Goal: Task Accomplishment & Management: Complete application form

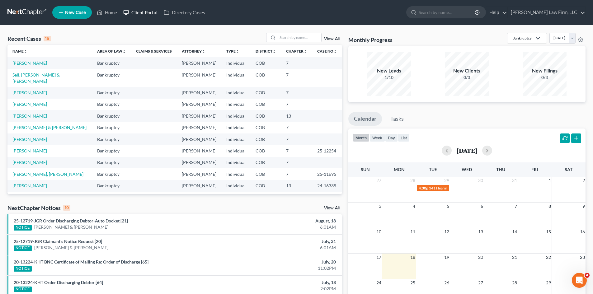
click at [152, 13] on link "Client Portal" at bounding box center [140, 12] width 40 height 11
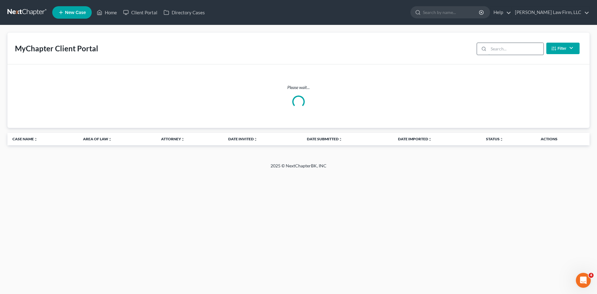
click at [520, 48] on input "search" at bounding box center [516, 49] width 55 height 12
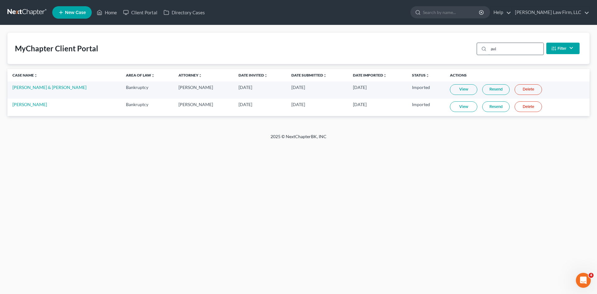
type input "avil"
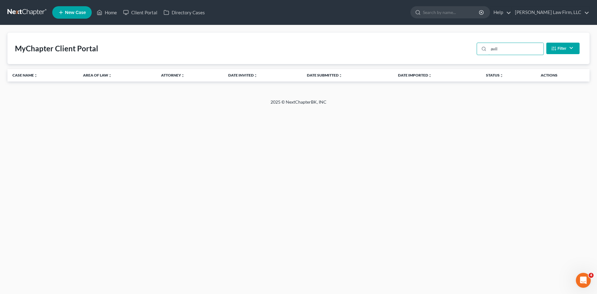
drag, startPoint x: 520, startPoint y: 48, endPoint x: 427, endPoint y: 48, distance: 93.3
click at [427, 48] on div "MyChapter Client Portal avil Filter Status Filter... Invited In Progress Ready …" at bounding box center [298, 48] width 582 height 31
type input "[PERSON_NAME]"
click at [134, 7] on ul "New Case Home Client Portal Directory Cases - No Result - See all results Or Pr…" at bounding box center [320, 12] width 537 height 16
click at [139, 13] on link "Client Portal" at bounding box center [140, 12] width 40 height 11
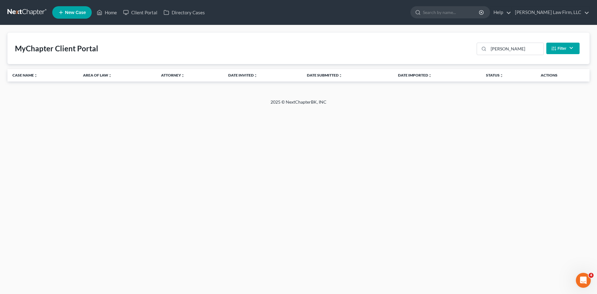
click at [75, 13] on span "New Case" at bounding box center [75, 12] width 21 height 5
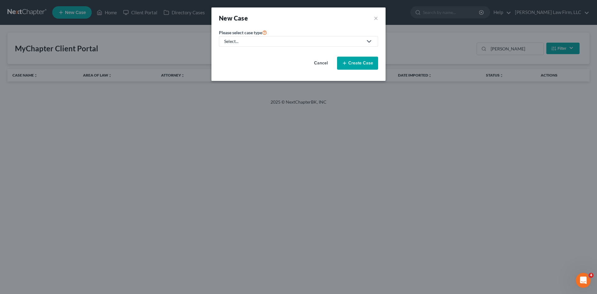
click at [268, 42] on div "Select..." at bounding box center [293, 41] width 139 height 6
click at [235, 55] on div "Bankruptcy" at bounding box center [236, 54] width 22 height 6
select select "11"
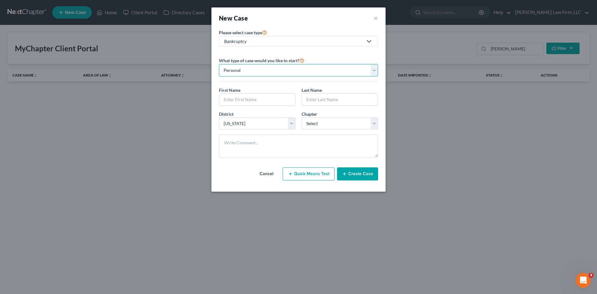
click at [272, 72] on select "Personal Business" at bounding box center [298, 70] width 159 height 12
click at [219, 64] on select "Personal Business" at bounding box center [298, 70] width 159 height 12
click at [250, 100] on input "text" at bounding box center [257, 100] width 76 height 12
type input "[PERSON_NAME]"
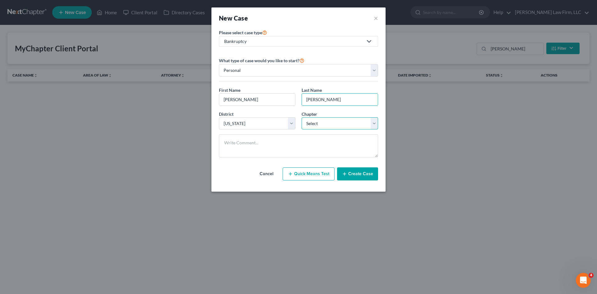
click at [338, 124] on select "Select 7 11 12 13" at bounding box center [340, 123] width 77 height 12
select select "0"
click at [302, 117] on select "Select 7 11 12 13" at bounding box center [340, 123] width 77 height 12
click at [285, 143] on textarea at bounding box center [298, 145] width 159 height 23
click at [358, 178] on button "Create Case" at bounding box center [357, 173] width 41 height 13
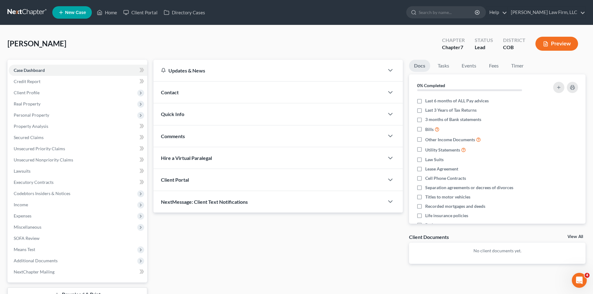
click at [229, 180] on div "Client Portal" at bounding box center [268, 179] width 230 height 21
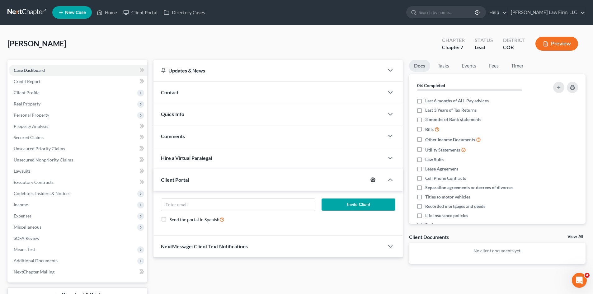
click at [372, 181] on icon "button" at bounding box center [372, 180] width 5 height 5
select select "0"
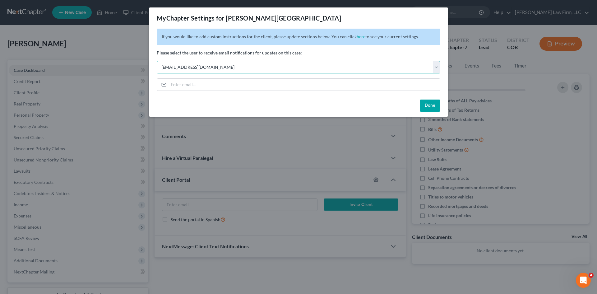
drag, startPoint x: 224, startPoint y: 64, endPoint x: 150, endPoint y: 64, distance: 74.0
click at [150, 64] on div "If you would like to add custom instructions for the client, please update sect…" at bounding box center [298, 63] width 299 height 68
click at [157, 61] on select "Select [EMAIL_ADDRESS][DOMAIN_NAME] [EMAIL_ADDRESS][DOMAIN_NAME] [EMAIL_ADDRESS…" at bounding box center [299, 67] width 284 height 12
click at [225, 73] on select "Select [EMAIL_ADDRESS][DOMAIN_NAME] [EMAIL_ADDRESS][DOMAIN_NAME] [EMAIL_ADDRESS…" at bounding box center [299, 67] width 284 height 12
select select "5"
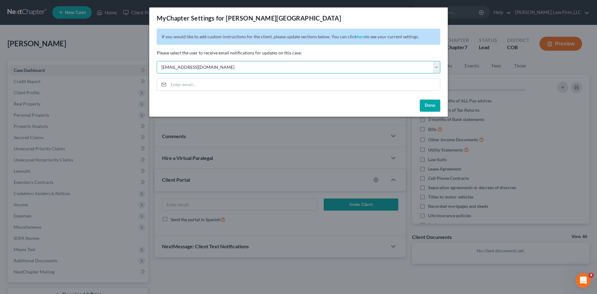
click at [157, 61] on select "Select [EMAIL_ADDRESS][DOMAIN_NAME] [EMAIL_ADDRESS][DOMAIN_NAME] [EMAIL_ADDRESS…" at bounding box center [299, 67] width 284 height 12
click at [215, 86] on input "email" at bounding box center [305, 85] width 272 height 12
paste input "[EMAIL_ADDRESS][DOMAIN_NAME]"
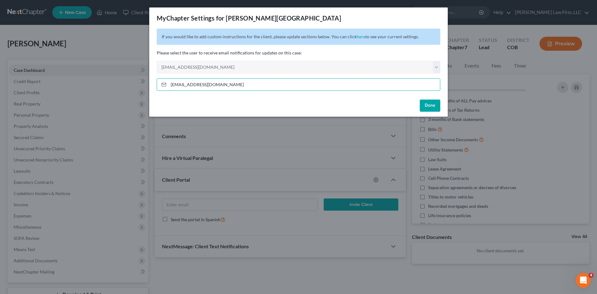
type input "[EMAIL_ADDRESS][DOMAIN_NAME]"
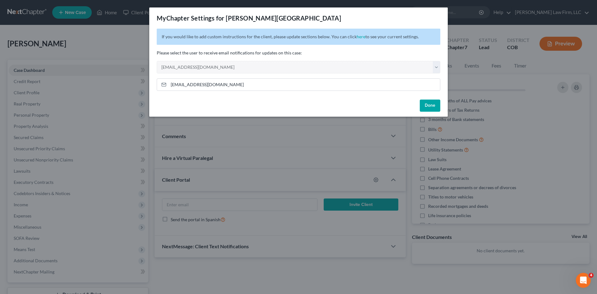
click at [435, 104] on button "Done" at bounding box center [430, 106] width 21 height 12
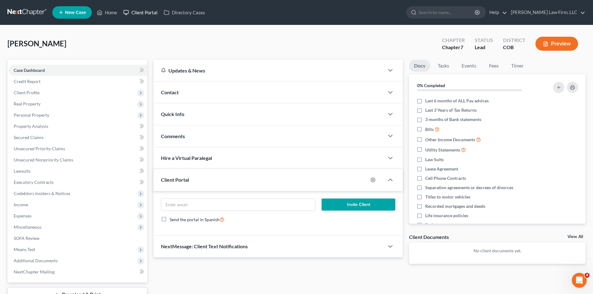
click at [145, 12] on link "Client Portal" at bounding box center [140, 12] width 40 height 11
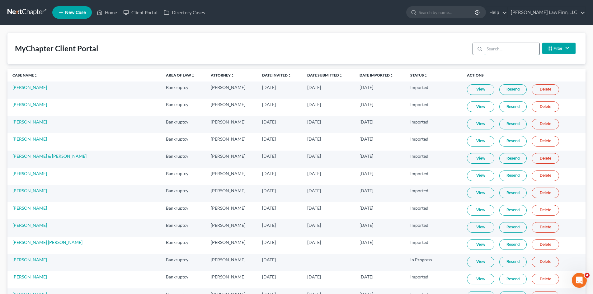
click at [509, 47] on input "search" at bounding box center [511, 49] width 55 height 12
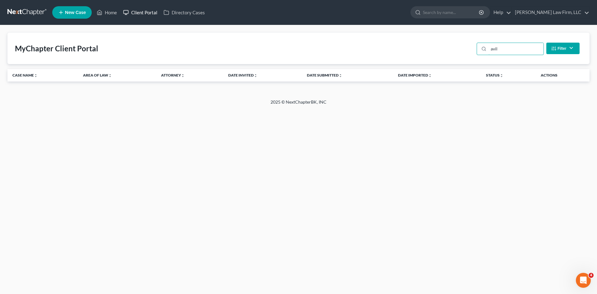
type input "avil"
click at [144, 16] on link "Client Portal" at bounding box center [140, 12] width 40 height 11
click at [142, 9] on link "Client Portal" at bounding box center [140, 12] width 40 height 11
click at [105, 15] on link "Home" at bounding box center [107, 12] width 26 height 11
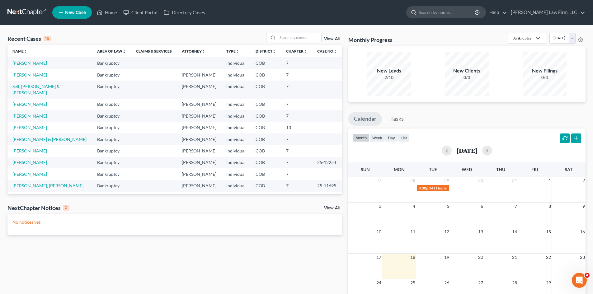
click at [453, 14] on input "search" at bounding box center [446, 13] width 57 height 12
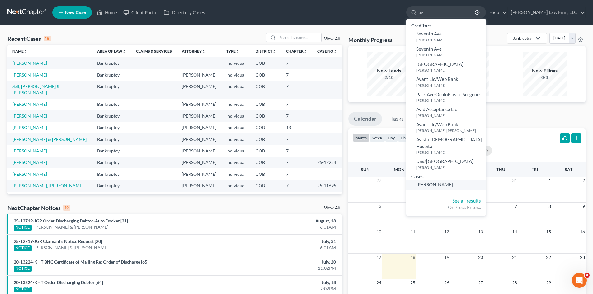
type input "av"
click at [453, 182] on span "[PERSON_NAME]" at bounding box center [434, 185] width 37 height 6
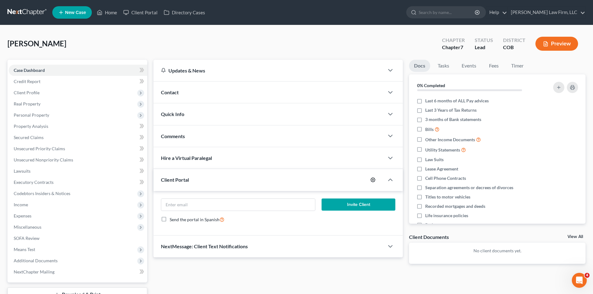
click at [374, 179] on icon "button" at bounding box center [372, 180] width 5 height 5
select select "5"
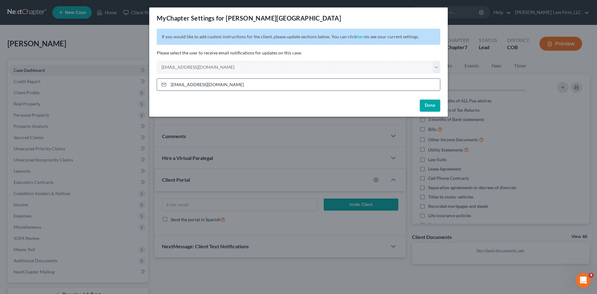
drag, startPoint x: 419, startPoint y: 83, endPoint x: 160, endPoint y: 83, distance: 259.7
click at [160, 83] on div "[EMAIL_ADDRESS][DOMAIN_NAME]" at bounding box center [299, 84] width 284 height 12
click at [438, 106] on button "Done" at bounding box center [430, 106] width 21 height 12
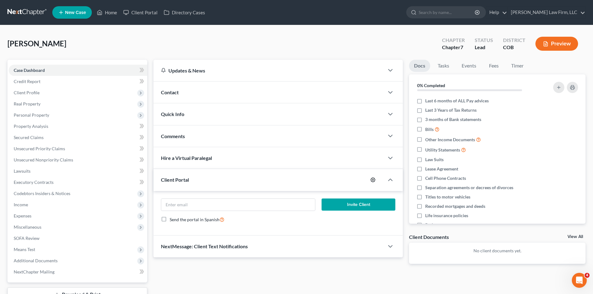
click at [372, 179] on icon "button" at bounding box center [372, 179] width 5 height 5
select select "5"
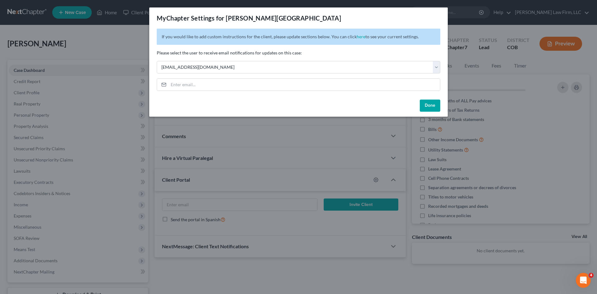
click at [238, 264] on div "MyChapter Settings for [PERSON_NAME] If you would like to add custom instructio…" at bounding box center [298, 147] width 597 height 294
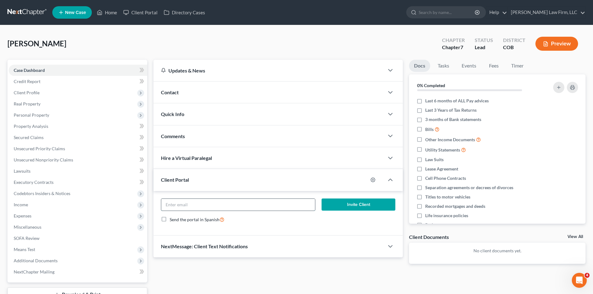
click at [231, 205] on input "email" at bounding box center [237, 205] width 153 height 12
paste input "[EMAIL_ADDRESS][DOMAIN_NAME]"
type input "[EMAIL_ADDRESS][DOMAIN_NAME]"
click at [359, 205] on button "Invite Client" at bounding box center [358, 204] width 74 height 12
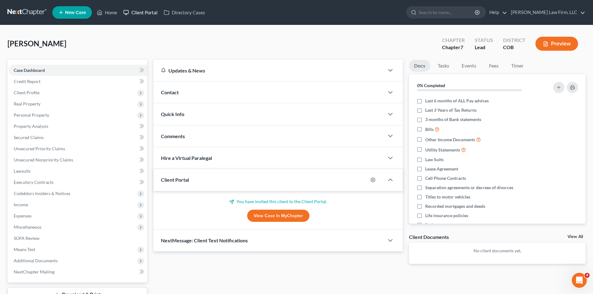
click at [141, 12] on link "Client Portal" at bounding box center [140, 12] width 40 height 11
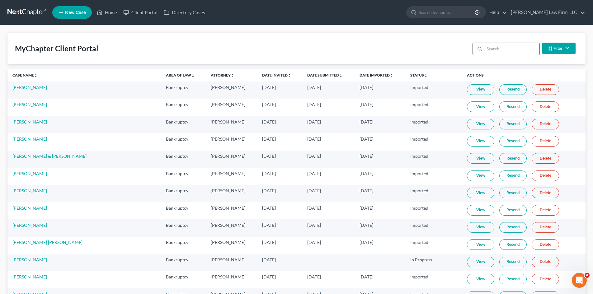
click at [505, 47] on input "search" at bounding box center [511, 49] width 55 height 12
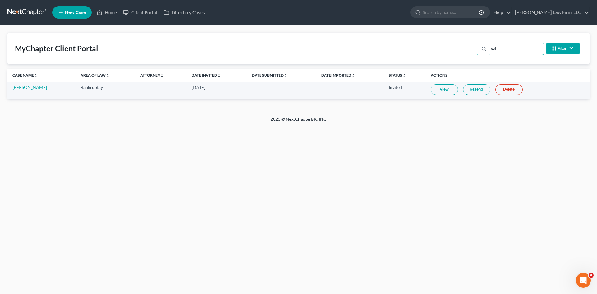
type input "avil"
